Goal: Information Seeking & Learning: Learn about a topic

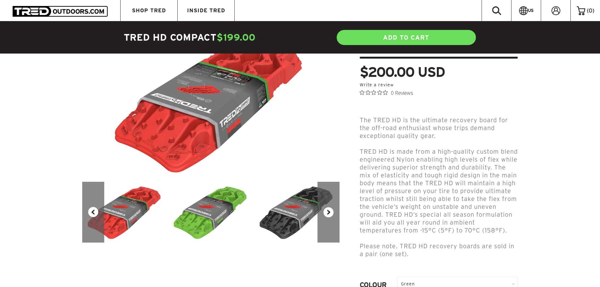
scroll to position [95, 0]
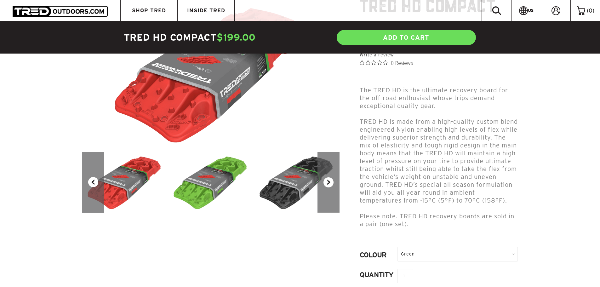
click at [328, 183] on button "Next" at bounding box center [329, 182] width 22 height 61
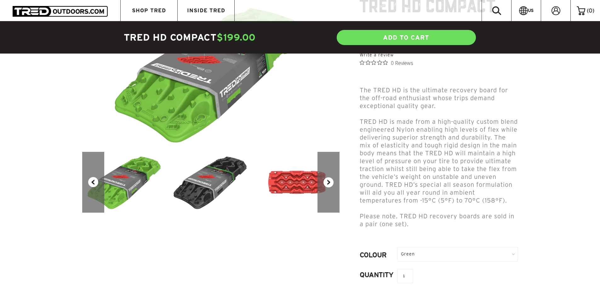
click at [328, 183] on button "Next" at bounding box center [329, 182] width 22 height 61
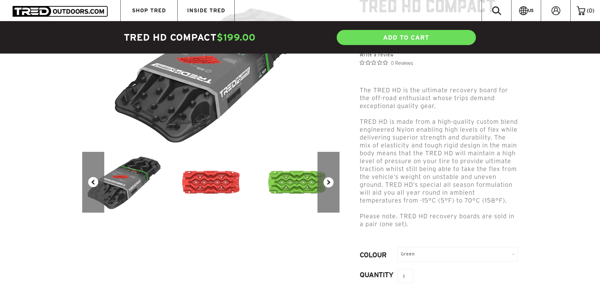
click at [328, 183] on button "Next" at bounding box center [329, 182] width 22 height 61
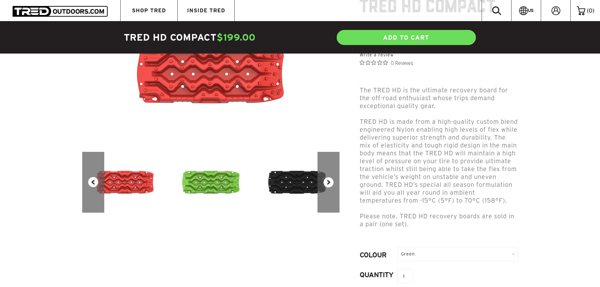
click at [328, 183] on button "Next" at bounding box center [329, 182] width 22 height 61
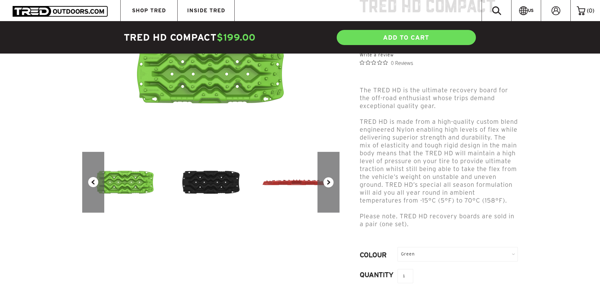
click at [328, 183] on button "Next" at bounding box center [329, 182] width 22 height 61
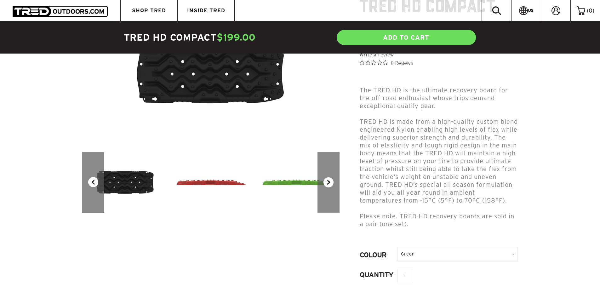
click at [328, 183] on button "Next" at bounding box center [329, 182] width 22 height 61
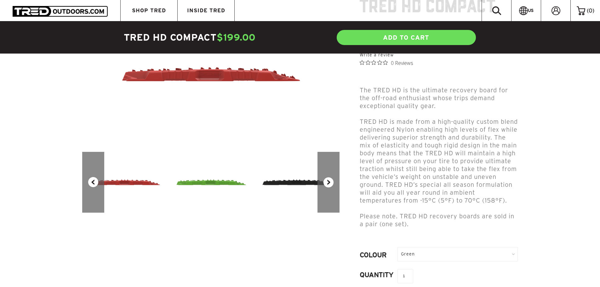
click at [328, 183] on button "Next" at bounding box center [329, 182] width 22 height 61
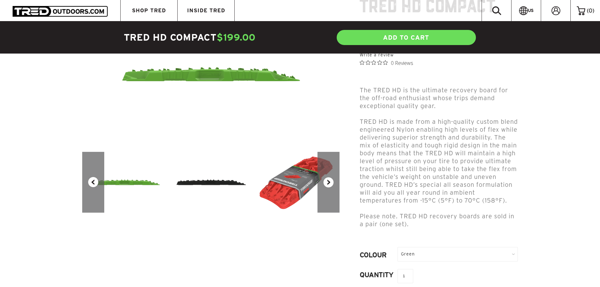
click at [328, 183] on button "Next" at bounding box center [329, 182] width 22 height 61
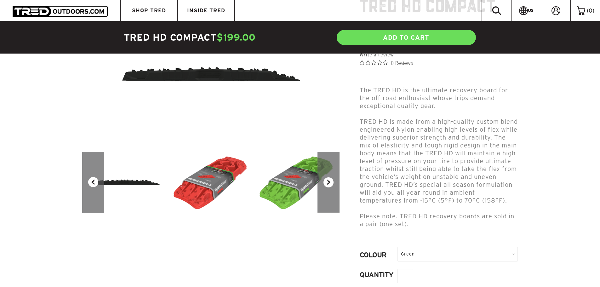
click at [328, 182] on button "Next" at bounding box center [329, 182] width 22 height 61
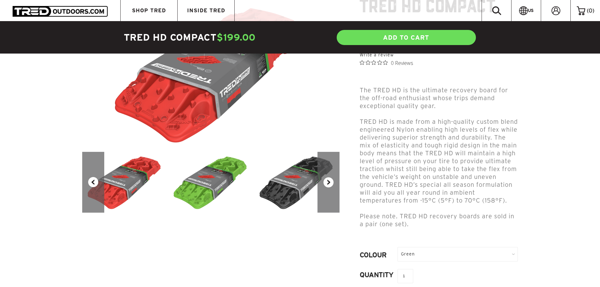
click at [328, 182] on button "Next" at bounding box center [329, 182] width 22 height 61
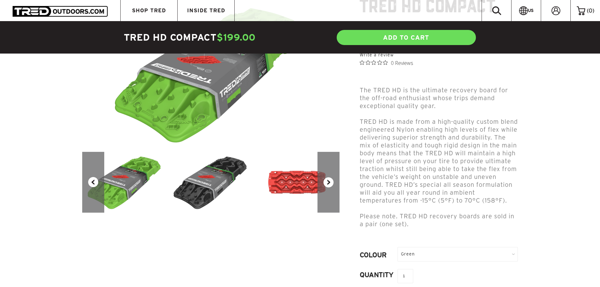
click at [328, 182] on button "Next" at bounding box center [329, 182] width 22 height 61
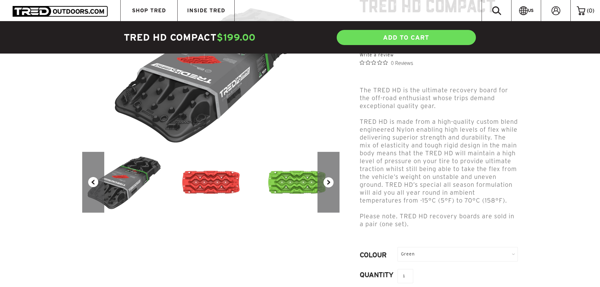
click at [328, 182] on button "Next" at bounding box center [329, 182] width 22 height 61
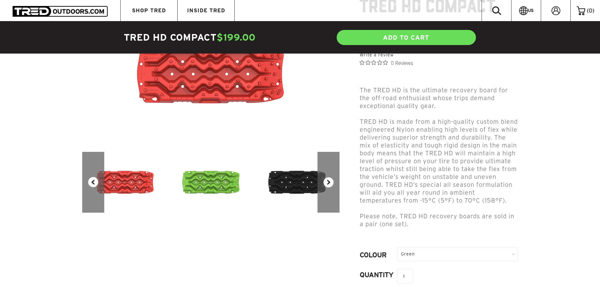
click at [328, 182] on button "Next" at bounding box center [329, 182] width 22 height 61
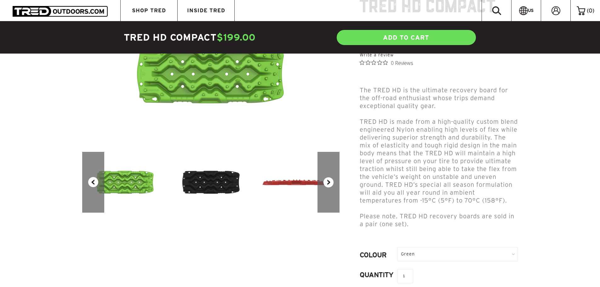
click at [328, 182] on button "Next" at bounding box center [329, 182] width 22 height 61
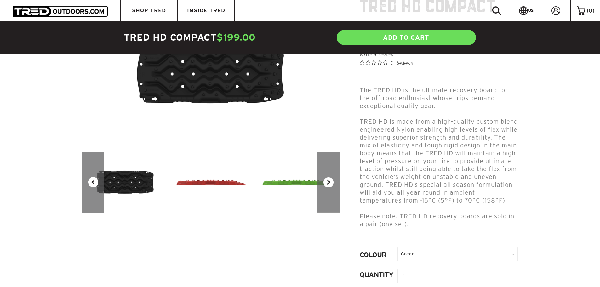
click at [328, 182] on button "Next" at bounding box center [329, 182] width 22 height 61
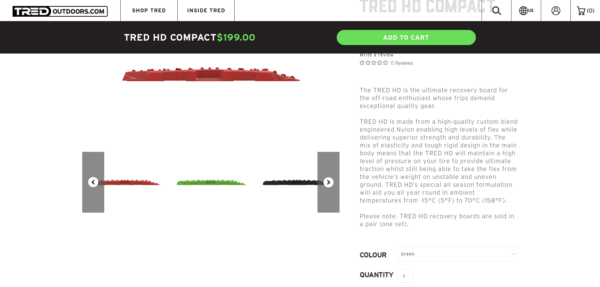
click at [328, 182] on button "Next" at bounding box center [329, 182] width 22 height 61
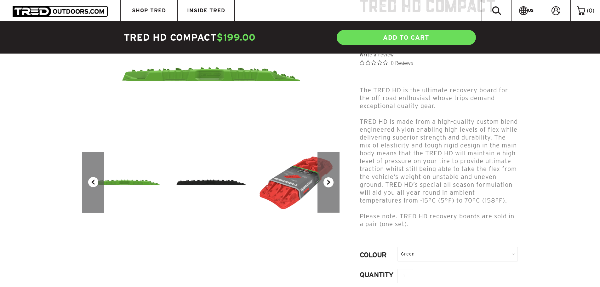
click at [328, 182] on button "Next" at bounding box center [329, 182] width 22 height 61
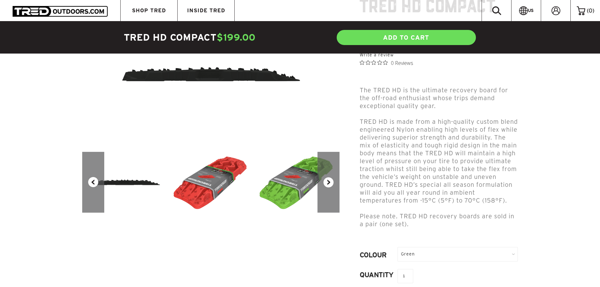
click at [328, 182] on button "Next" at bounding box center [329, 182] width 22 height 61
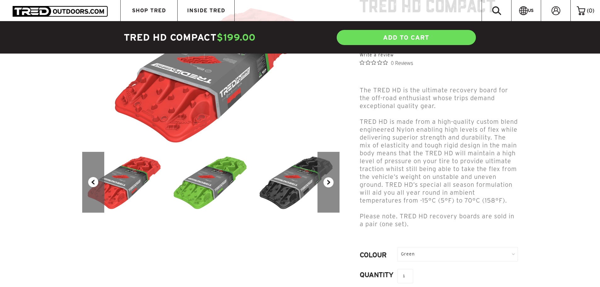
click at [328, 182] on button "Next" at bounding box center [329, 182] width 22 height 61
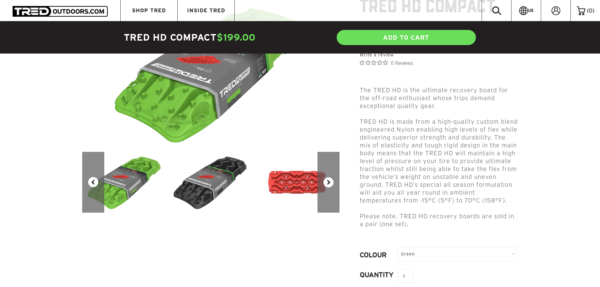
click at [328, 182] on button "Next" at bounding box center [329, 182] width 22 height 61
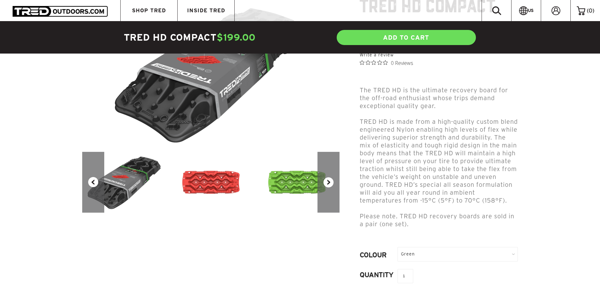
click at [328, 182] on button "Next" at bounding box center [329, 182] width 22 height 61
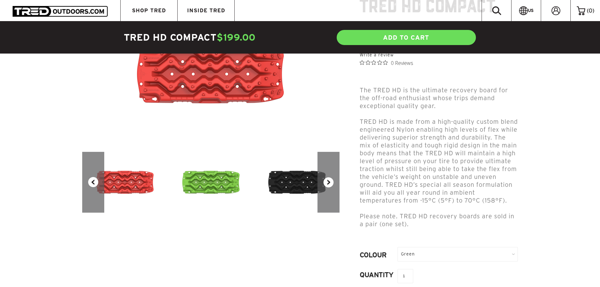
click at [328, 182] on button "Next" at bounding box center [329, 182] width 22 height 61
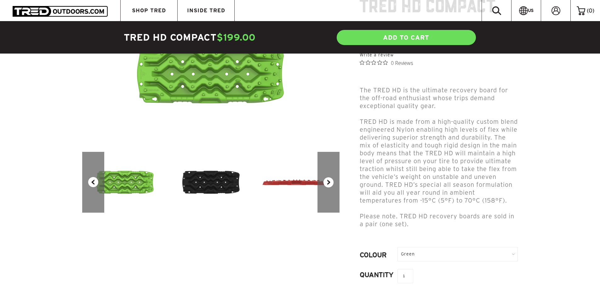
click at [328, 182] on button "Next" at bounding box center [329, 182] width 22 height 61
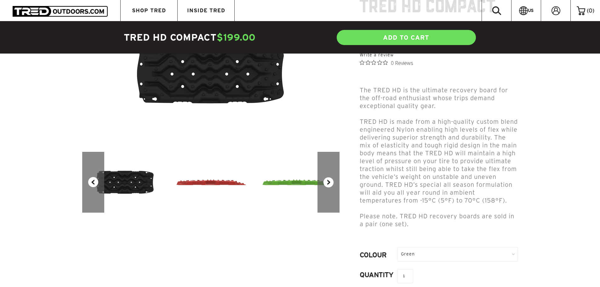
click at [328, 182] on button "Next" at bounding box center [329, 182] width 22 height 61
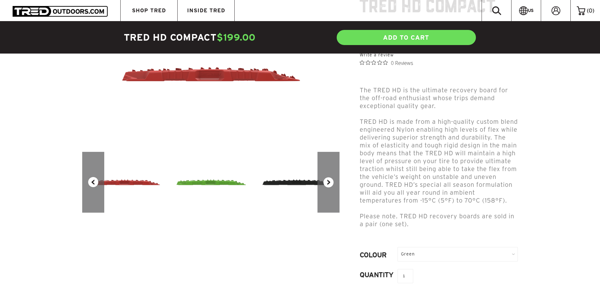
click at [328, 182] on button "Next" at bounding box center [329, 182] width 22 height 61
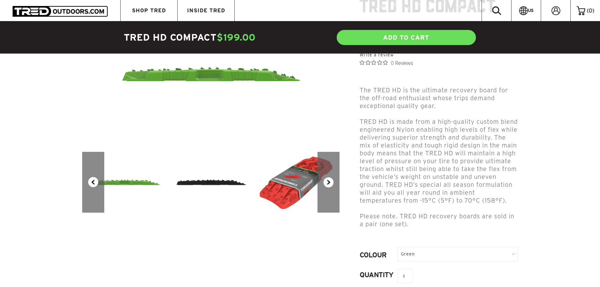
click at [328, 182] on button "Next" at bounding box center [329, 182] width 22 height 61
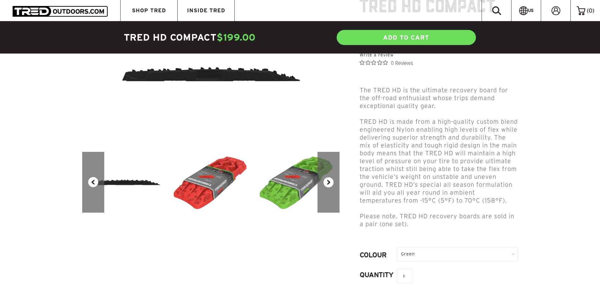
click at [328, 182] on button "Next" at bounding box center [329, 182] width 22 height 61
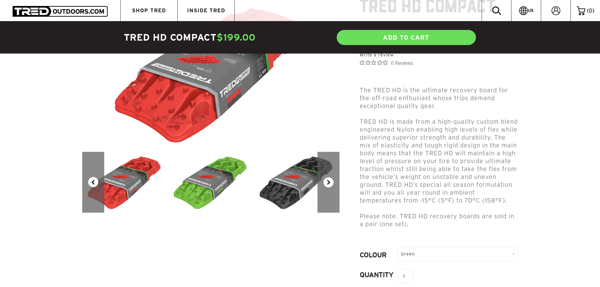
click at [328, 182] on button "Next" at bounding box center [329, 182] width 22 height 61
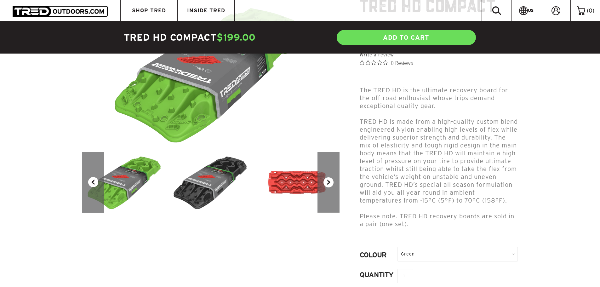
click at [328, 182] on button "Next" at bounding box center [329, 182] width 22 height 61
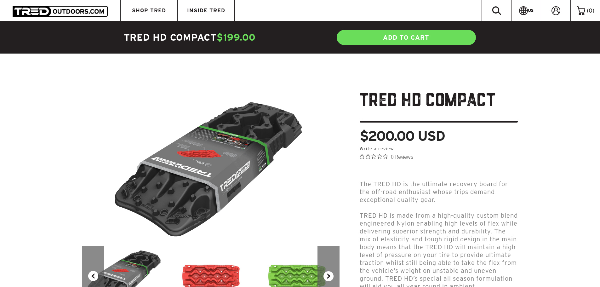
scroll to position [0, 0]
